Goal: Navigation & Orientation: Find specific page/section

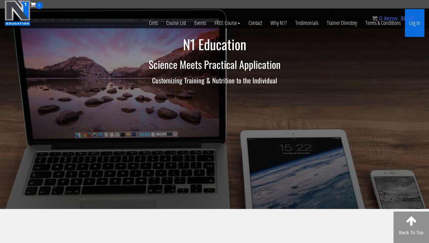
click at [415, 23] on link "Log In" at bounding box center [415, 23] width 20 height 28
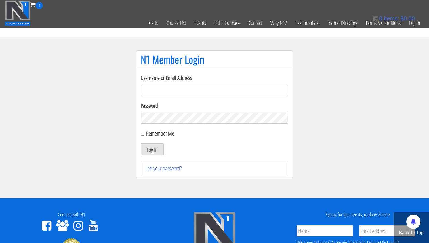
click at [170, 91] on input "Username or Email Address" at bounding box center [214, 90] width 147 height 11
type input "[EMAIL_ADDRESS][DOMAIN_NAME]"
click at [180, 123] on form "Username or Email Address [EMAIL_ADDRESS][DOMAIN_NAME] Password Remember Me Log…" at bounding box center [214, 115] width 147 height 82
click at [140, 150] on div "Username or Email Address [EMAIL_ADDRESS][DOMAIN_NAME] Password Remember Me Log…" at bounding box center [214, 123] width 157 height 111
click at [147, 150] on button "Log In" at bounding box center [152, 149] width 23 height 12
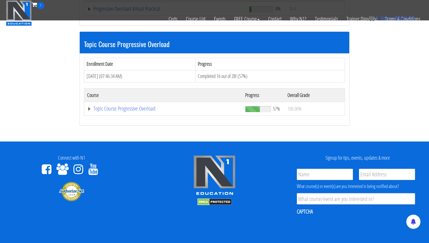
scroll to position [159, 0]
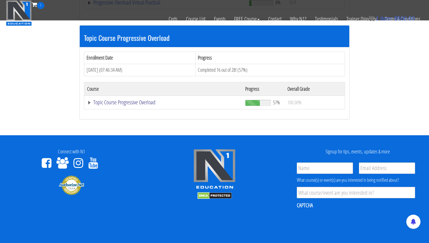
click at [89, 104] on link "Topic Course Progressive Overload" at bounding box center [163, 103] width 152 height 6
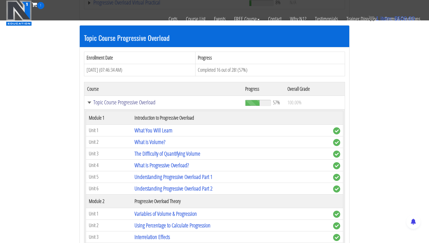
click at [89, 104] on link "Topic Course Progressive Overload" at bounding box center [163, 103] width 152 height 6
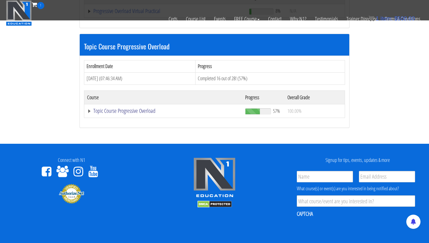
scroll to position [154, 0]
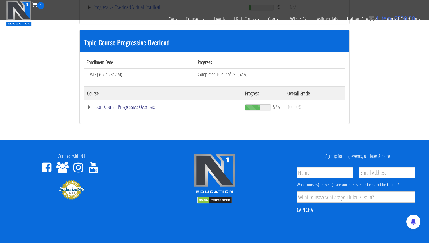
click at [90, 109] on link "Topic Course Progressive Overload" at bounding box center [163, 107] width 152 height 6
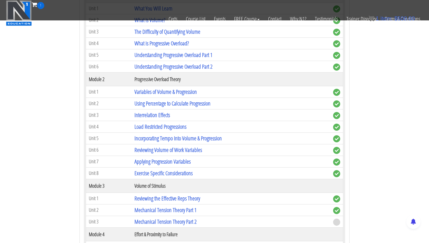
scroll to position [276, 0]
